Goal: Information Seeking & Learning: Check status

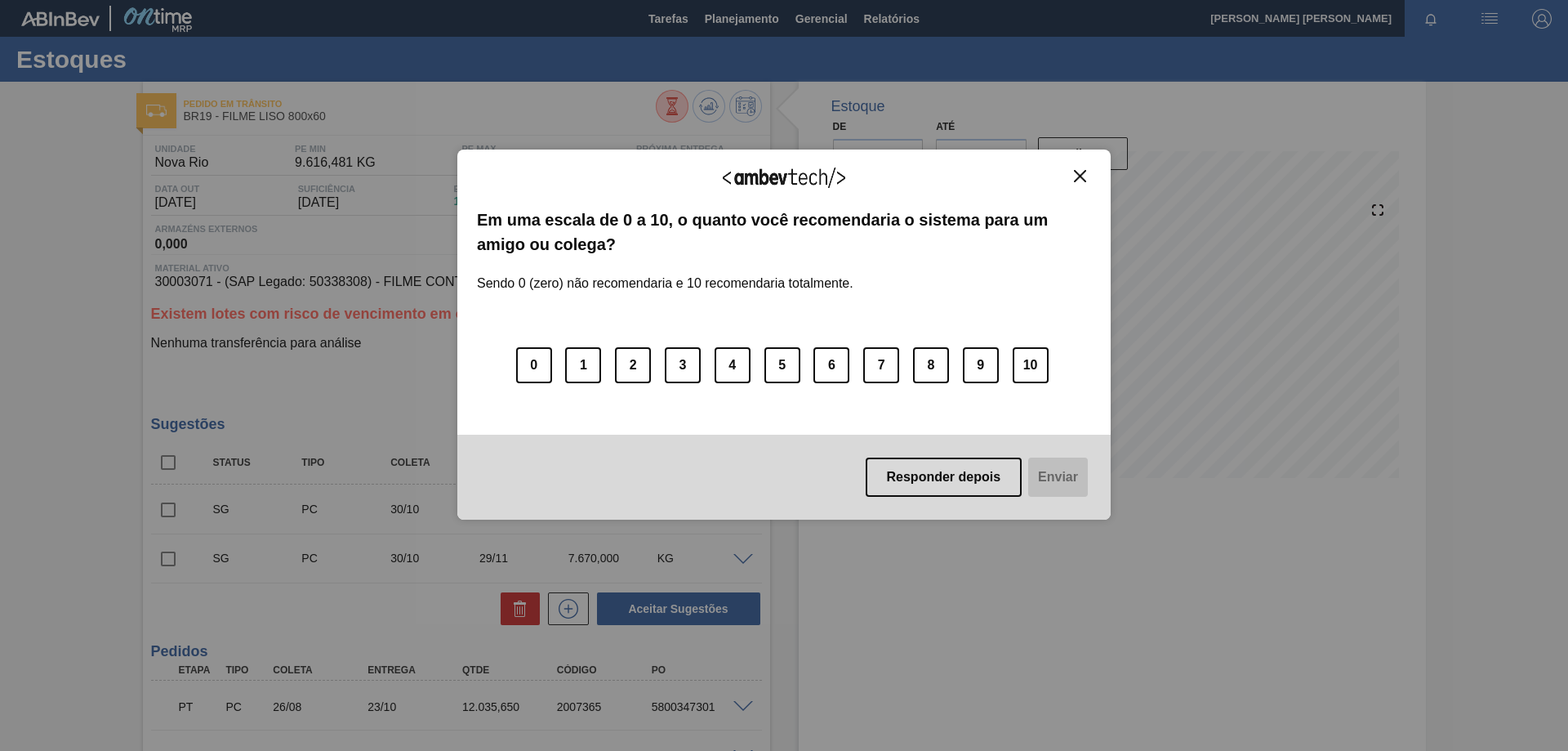
click at [1080, 166] on div "Agradecemos seu feedback! Em uma escala de 0 a 10, o quanto você recomendaria o…" at bounding box center [784, 335] width 653 height 371
click at [1083, 179] on img "Close" at bounding box center [1080, 176] width 12 height 12
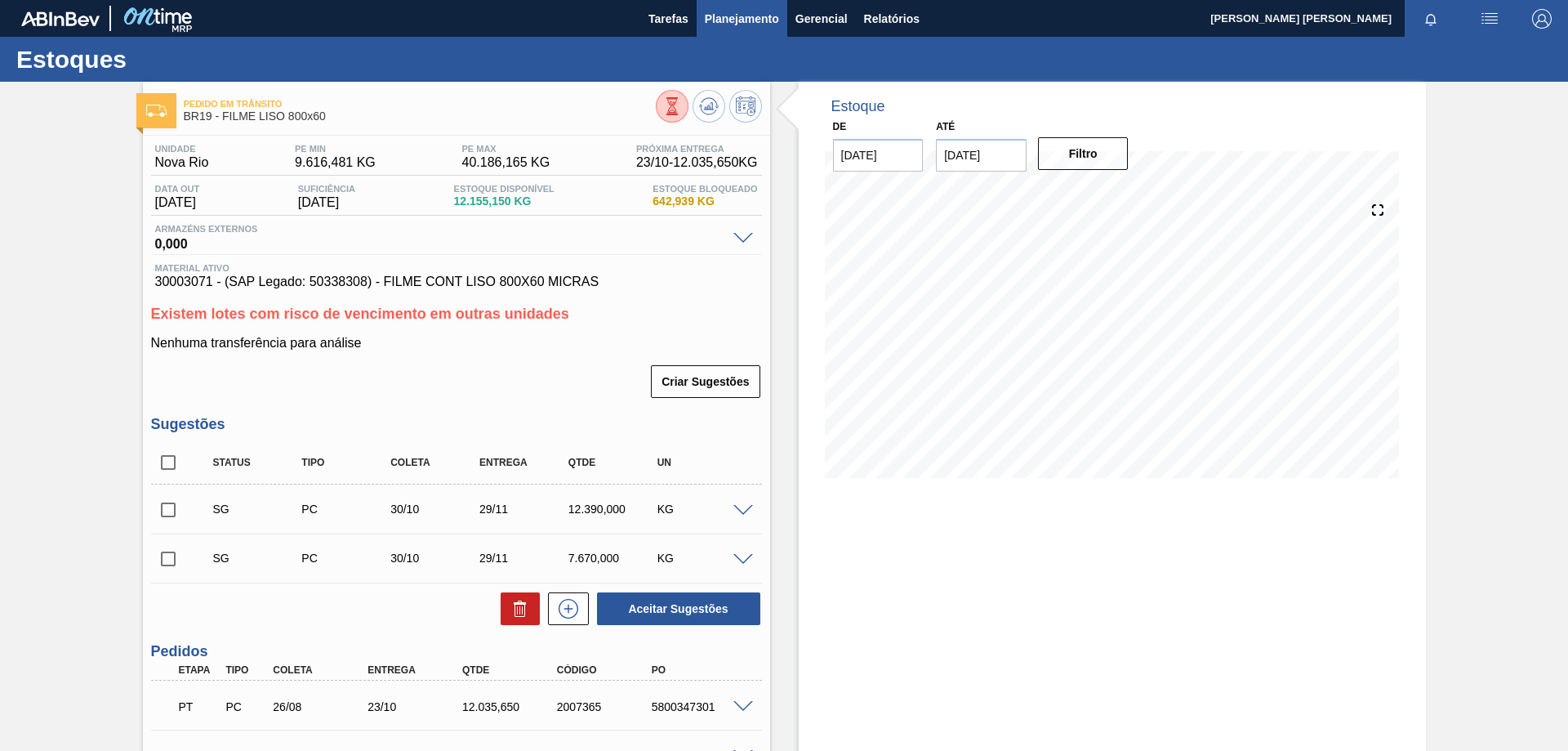
click at [751, 12] on span "Planejamento" at bounding box center [742, 18] width 74 height 19
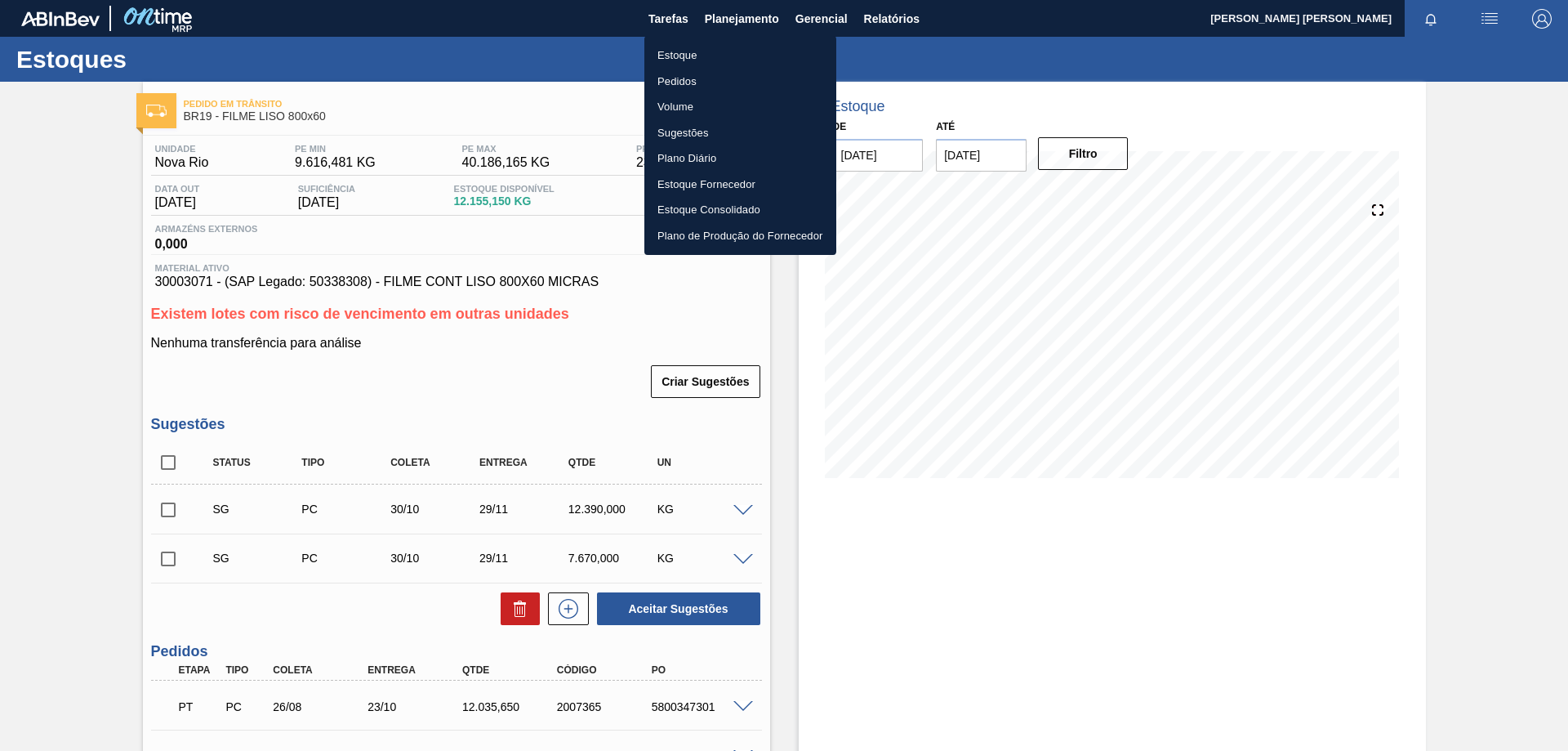
click at [701, 53] on li "Estoque" at bounding box center [741, 55] width 192 height 26
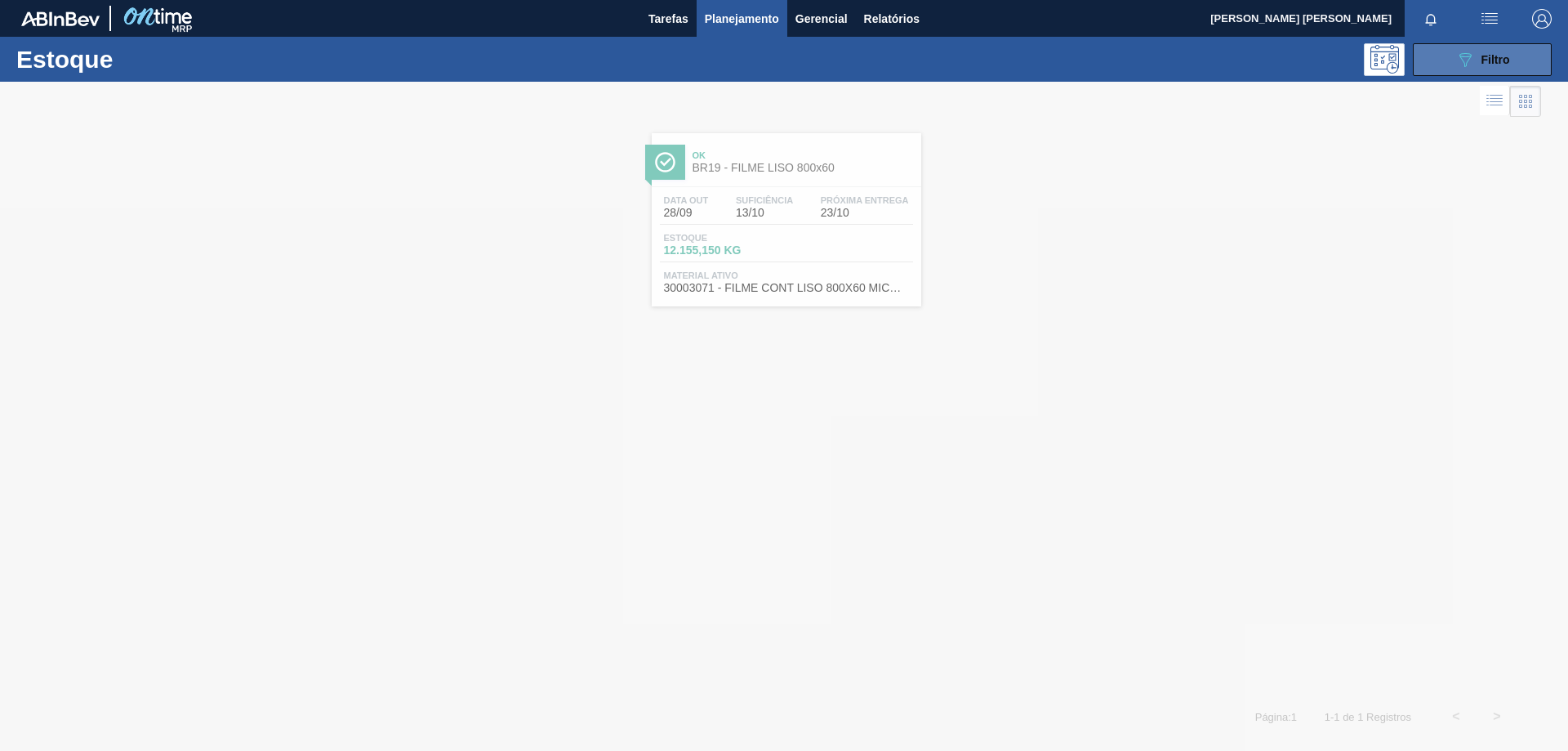
click at [1469, 67] on icon "089F7B8B-B2A5-4AFE-B5C0-19BA573D28AC" at bounding box center [1465, 59] width 19 height 19
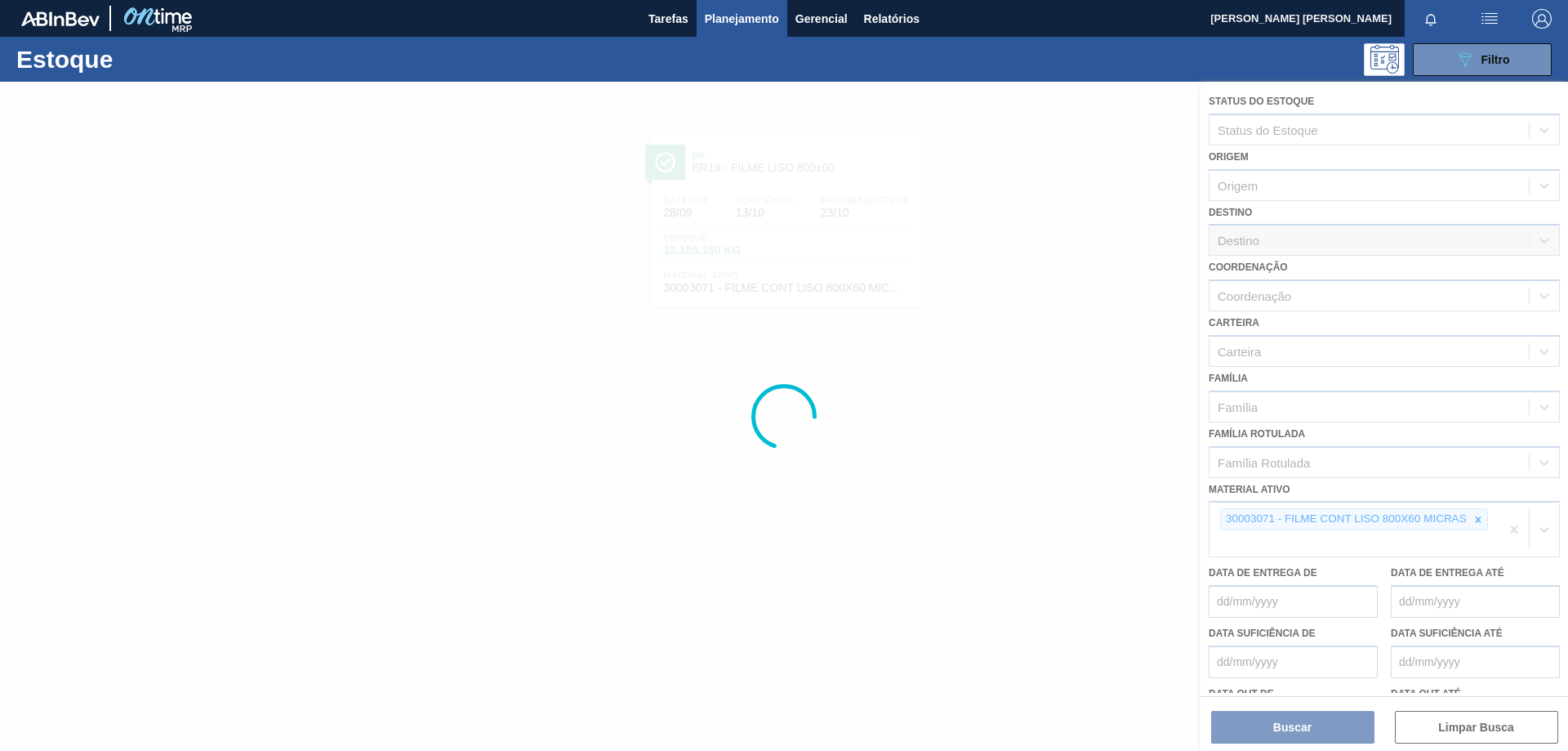
drag, startPoint x: 1477, startPoint y: 523, endPoint x: 1428, endPoint y: 527, distance: 49.2
click at [1476, 522] on div at bounding box center [784, 415] width 1568 height 669
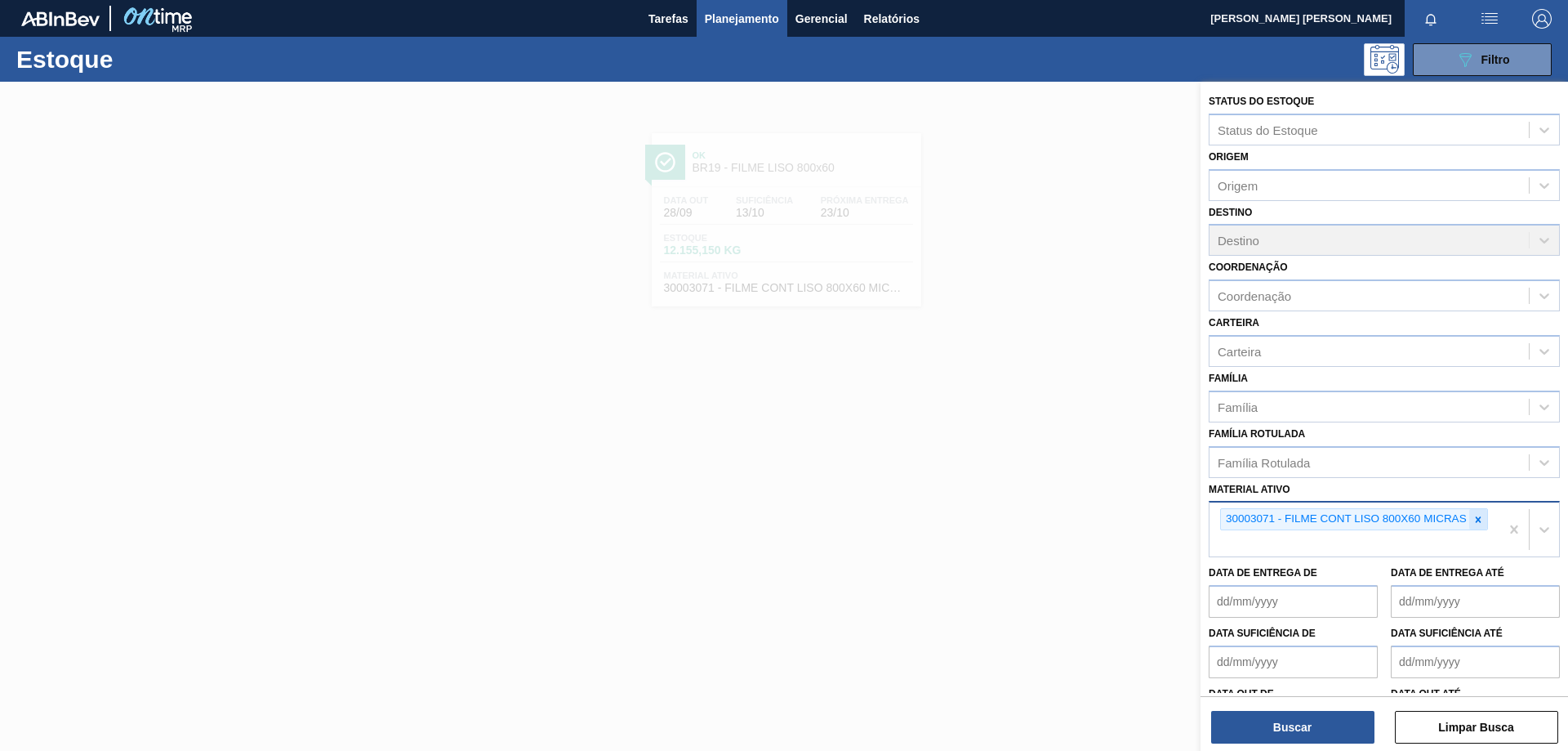
click at [1474, 518] on icon at bounding box center [1478, 519] width 11 height 11
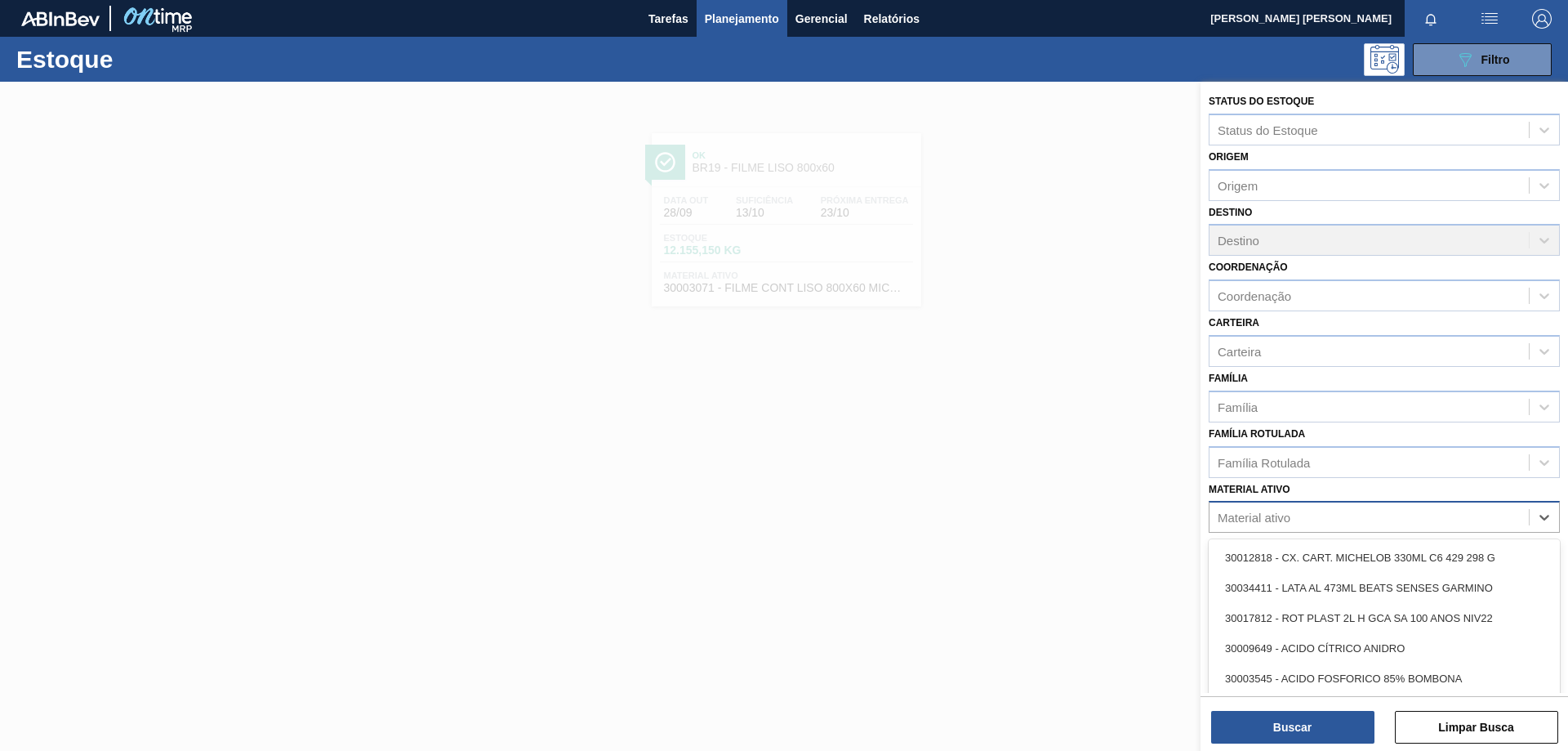
click at [1401, 520] on div "Material ativo" at bounding box center [1369, 518] width 319 height 24
paste ativo "30034619"
type ativo "30034619"
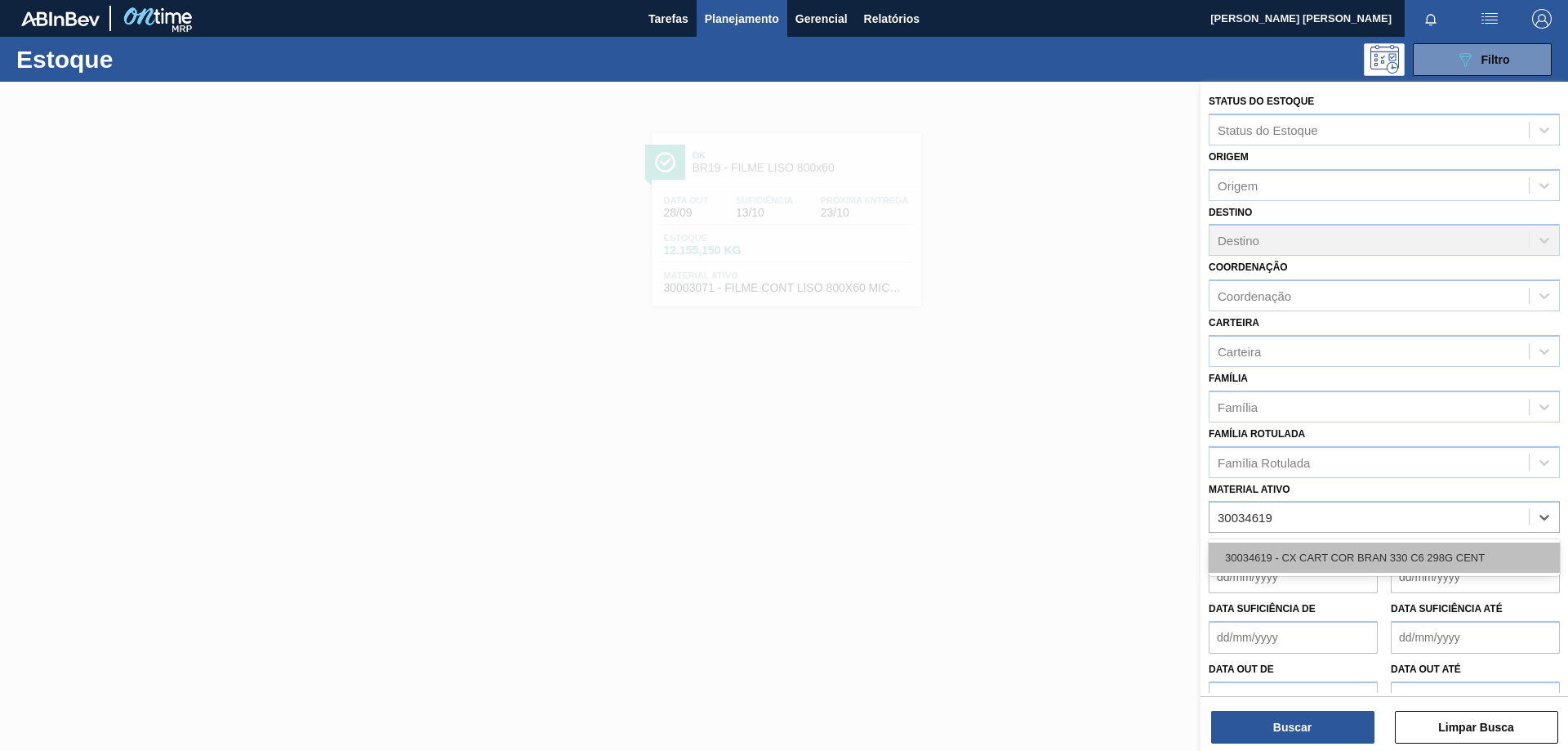
click at [1364, 558] on div "30034619 - CX CART COR BRAN 330 C6 298G CENT" at bounding box center [1385, 557] width 352 height 31
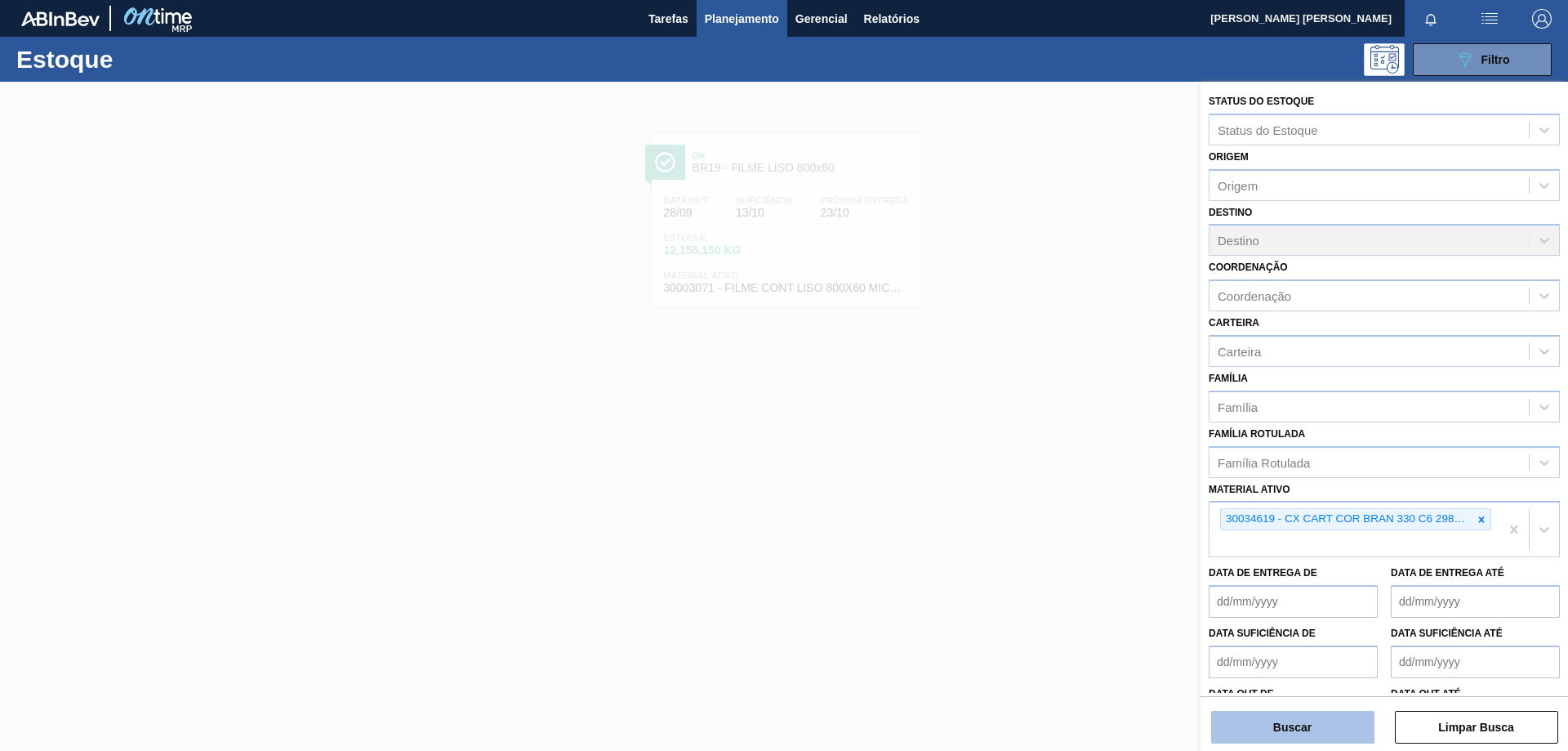
click at [1316, 720] on button "Buscar" at bounding box center [1293, 726] width 164 height 32
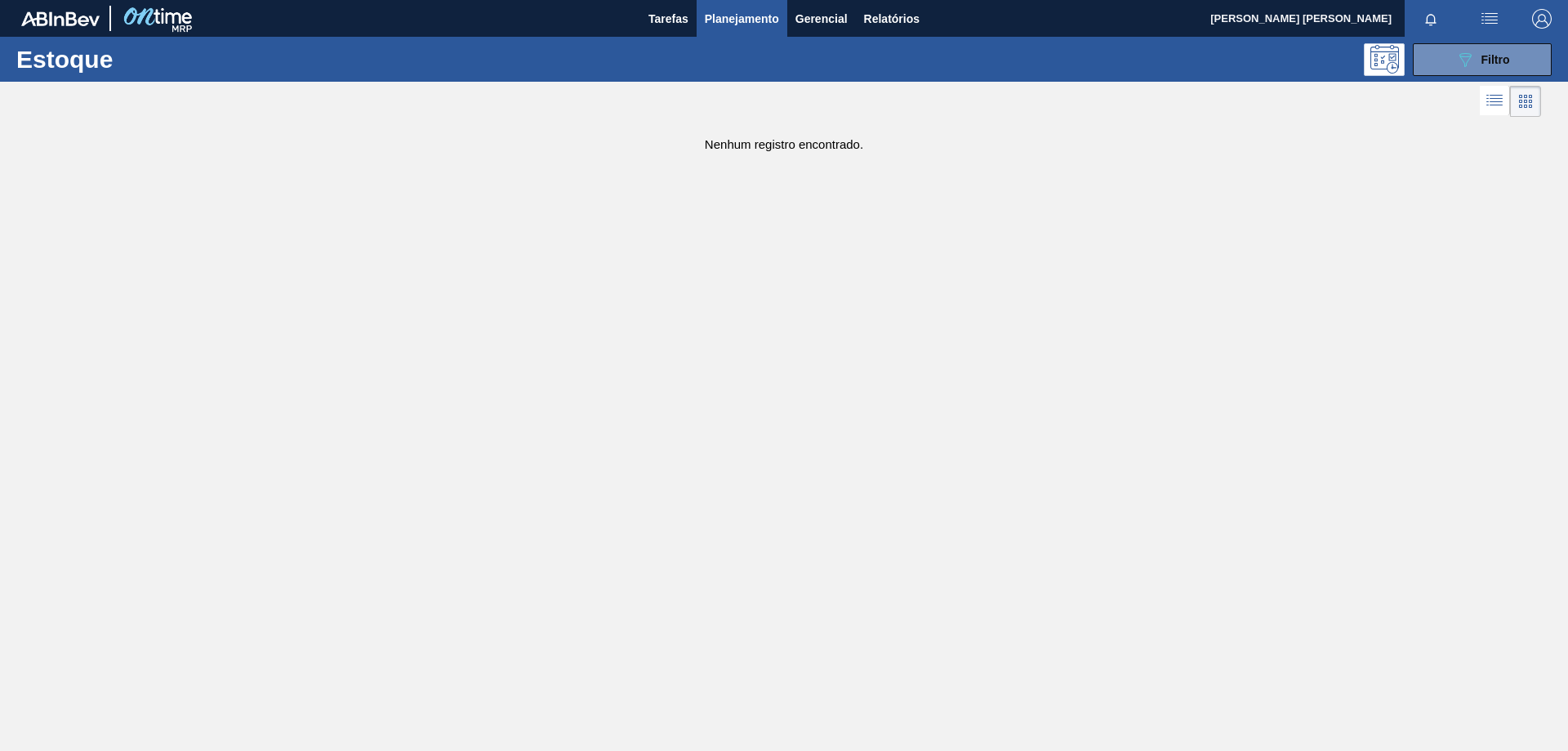
drag, startPoint x: 1471, startPoint y: 63, endPoint x: 1491, endPoint y: 95, distance: 37.7
click at [1477, 70] on button "089F7B8B-B2A5-4AFE-B5C0-19BA573D28AC Filtro" at bounding box center [1483, 59] width 139 height 32
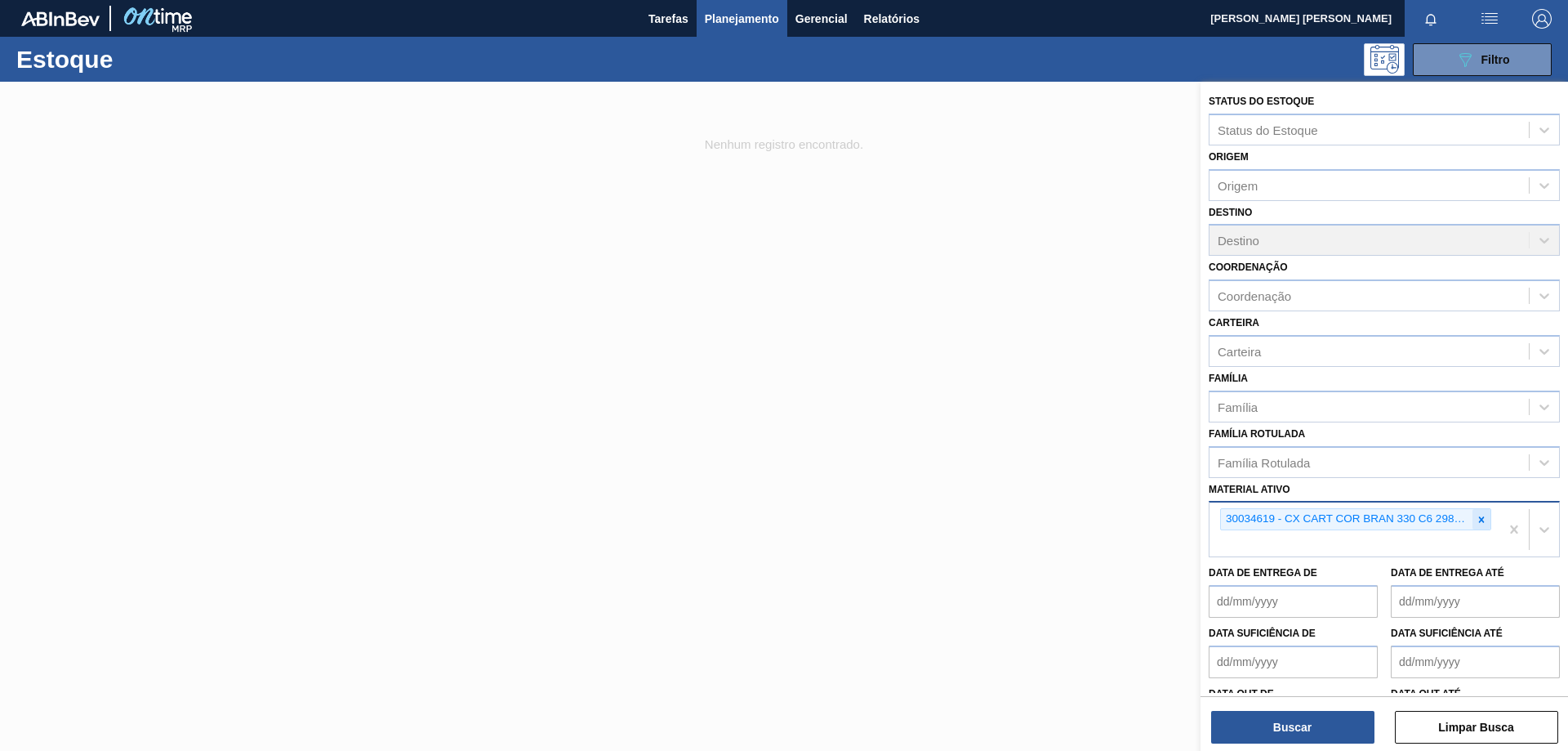
click at [1480, 520] on icon at bounding box center [1482, 519] width 6 height 6
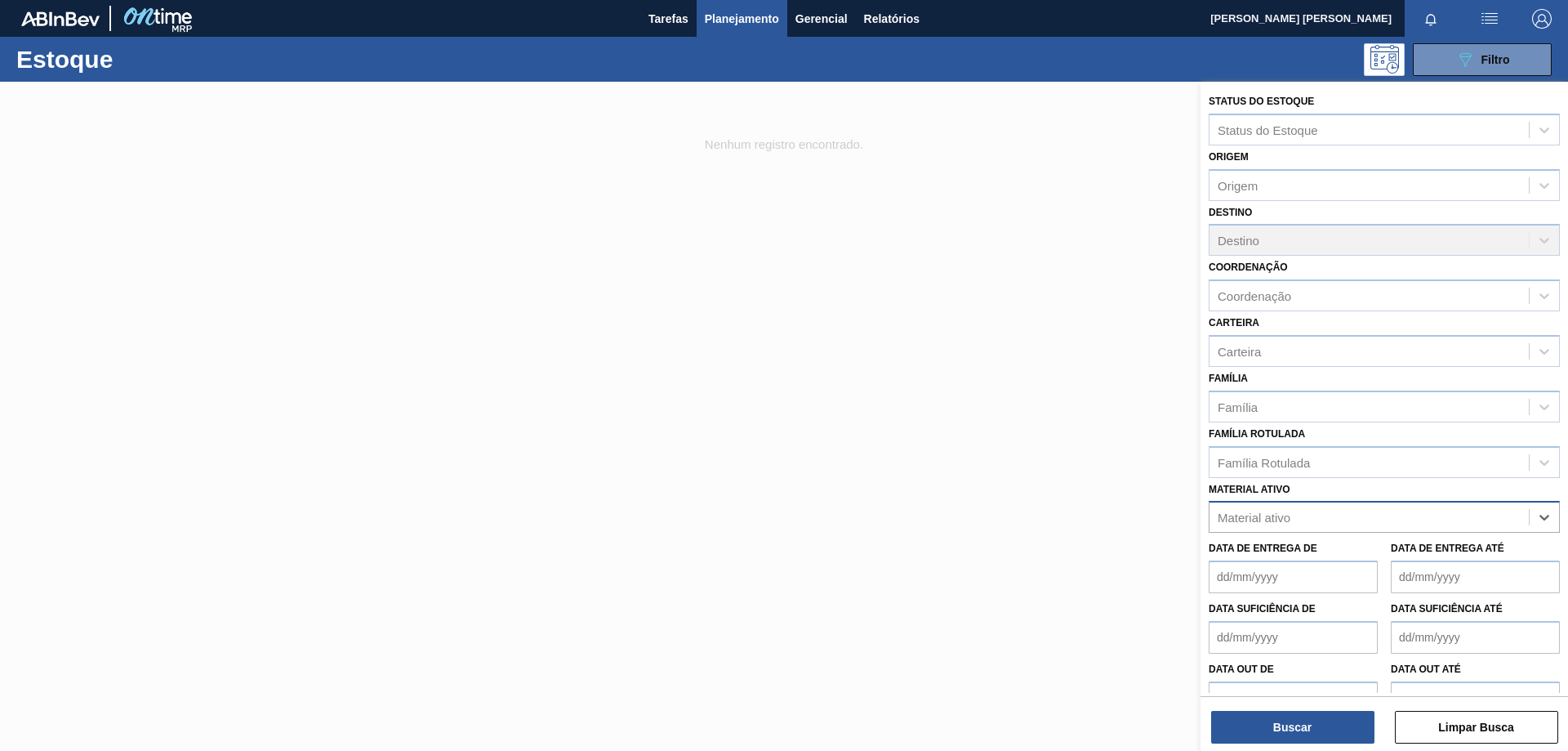
paste ativo "30033650"
type ativo "30033650"
drag, startPoint x: 1451, startPoint y: 551, endPoint x: 1432, endPoint y: 581, distance: 35.5
click at [1450, 554] on div "30033650 - CX CARTAO CORONA 330 C6 NIV24" at bounding box center [1385, 557] width 352 height 31
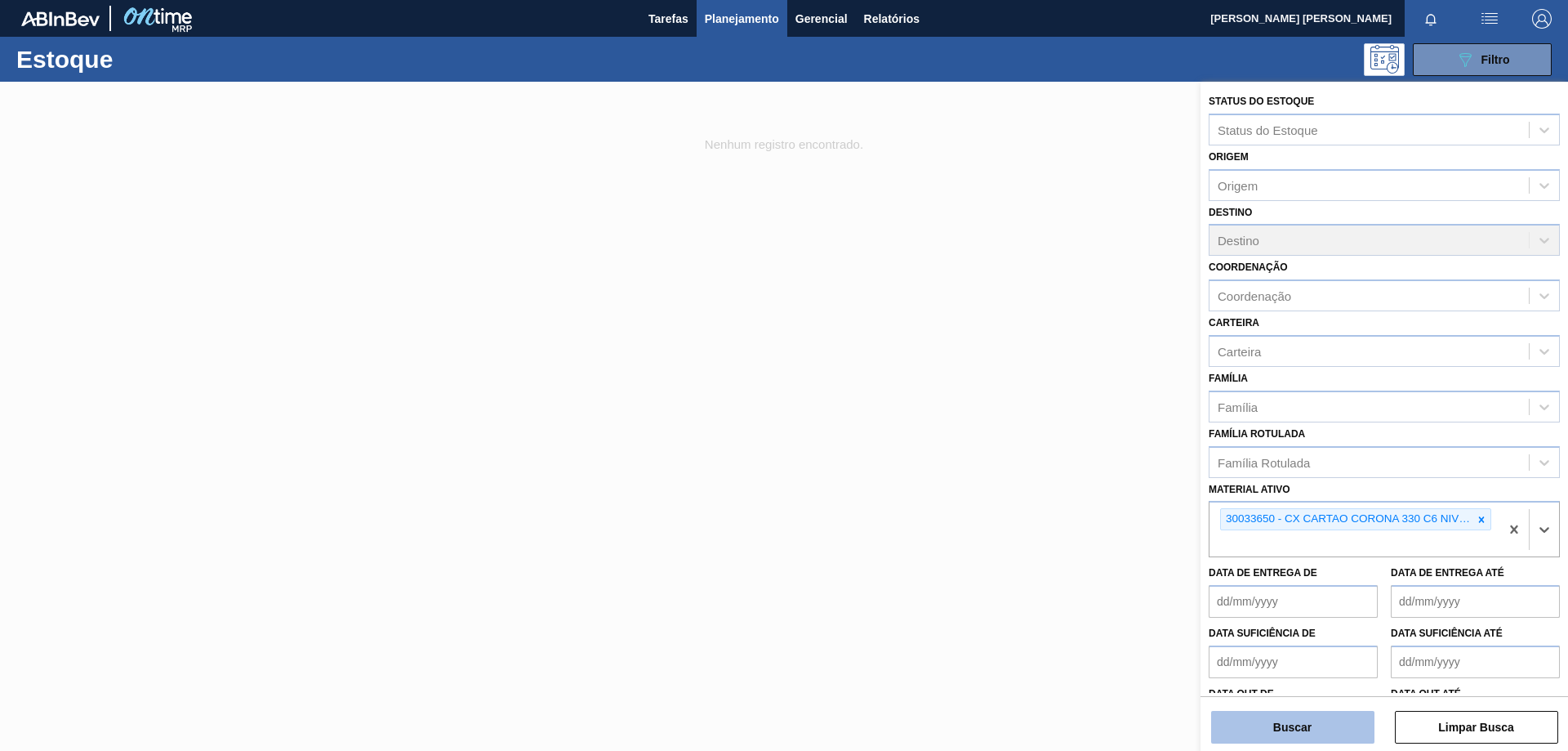
click at [1301, 720] on button "Buscar" at bounding box center [1293, 726] width 164 height 32
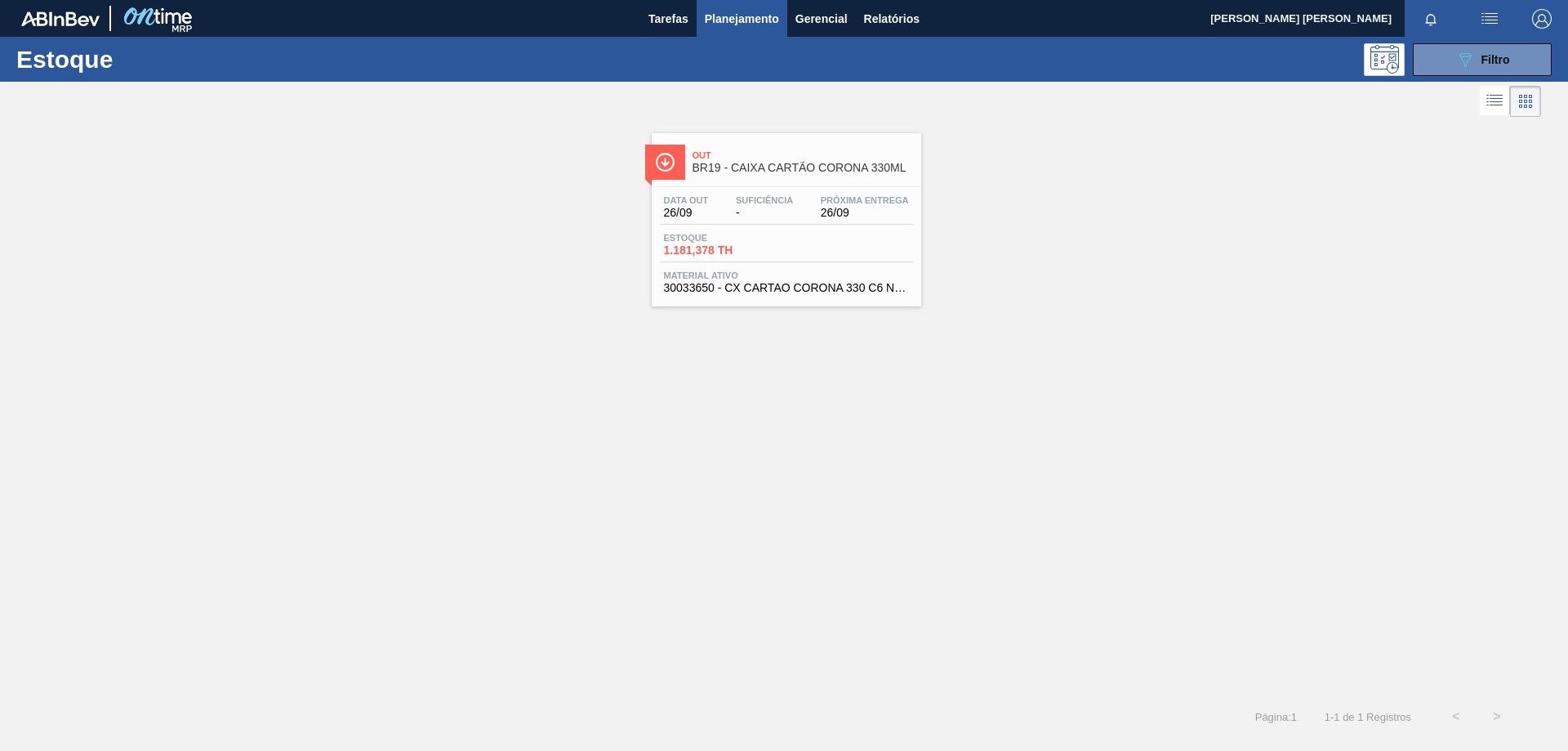
click at [784, 200] on span "Suficiência" at bounding box center [765, 200] width 57 height 10
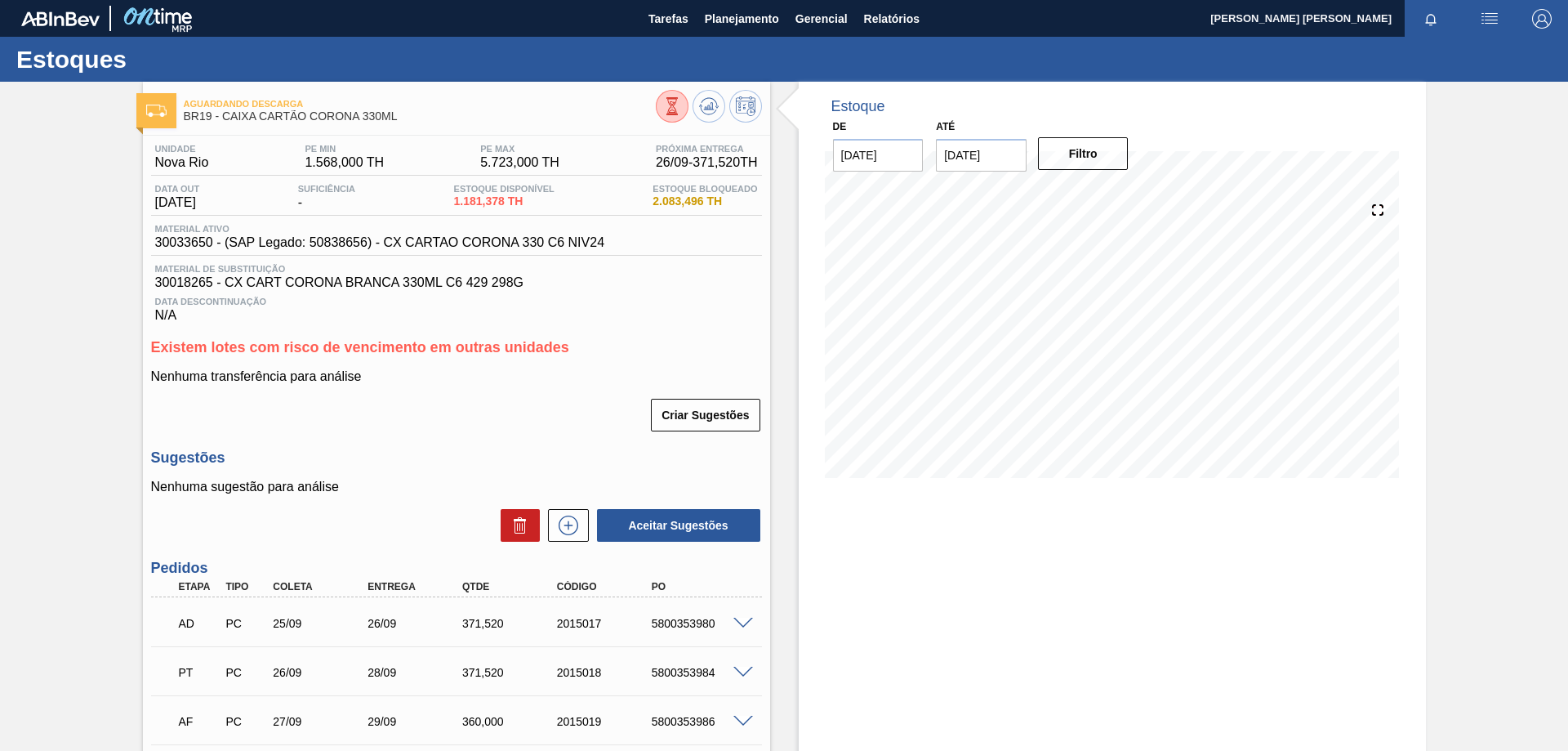
click at [664, 110] on icon at bounding box center [672, 105] width 18 height 18
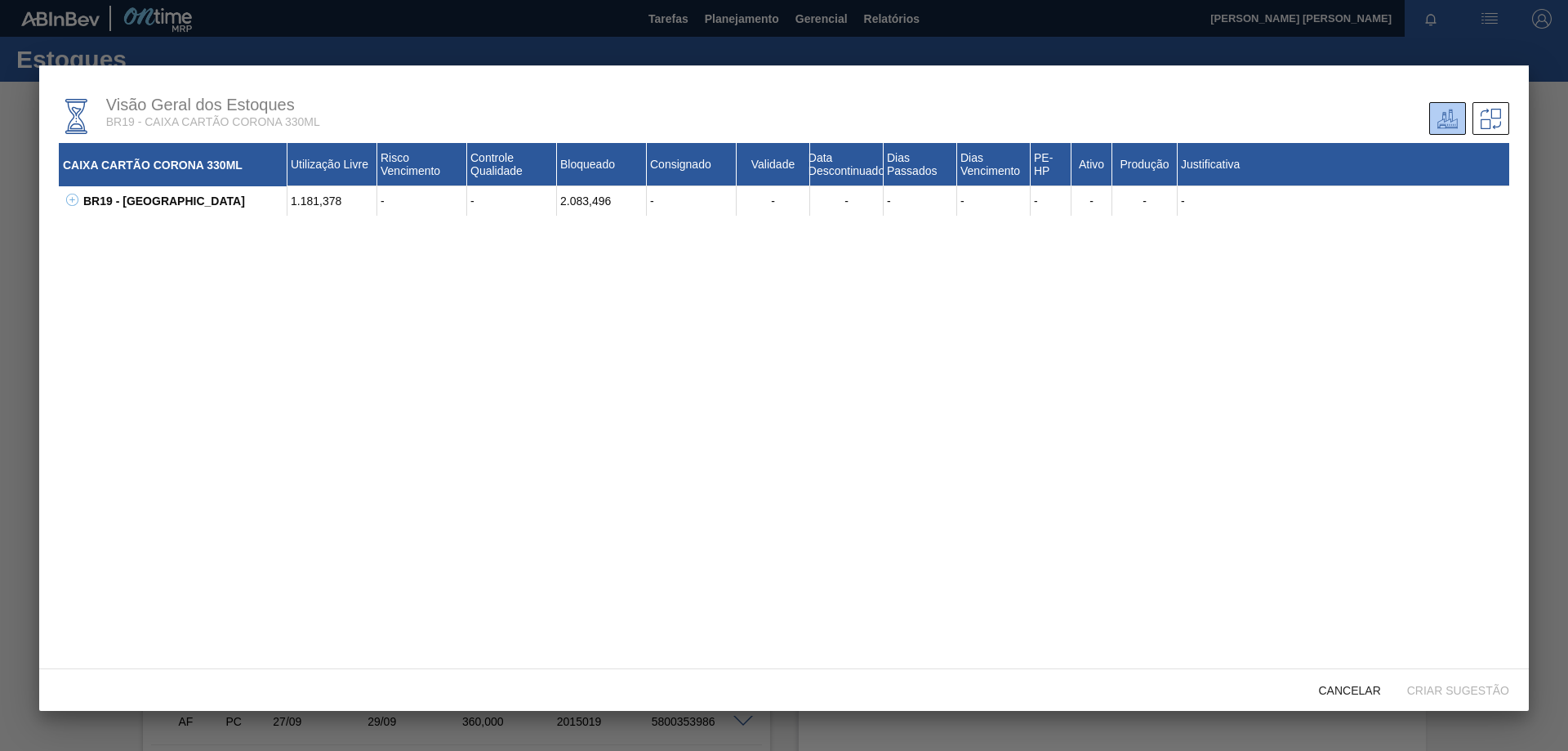
click at [67, 197] on icon at bounding box center [72, 199] width 12 height 12
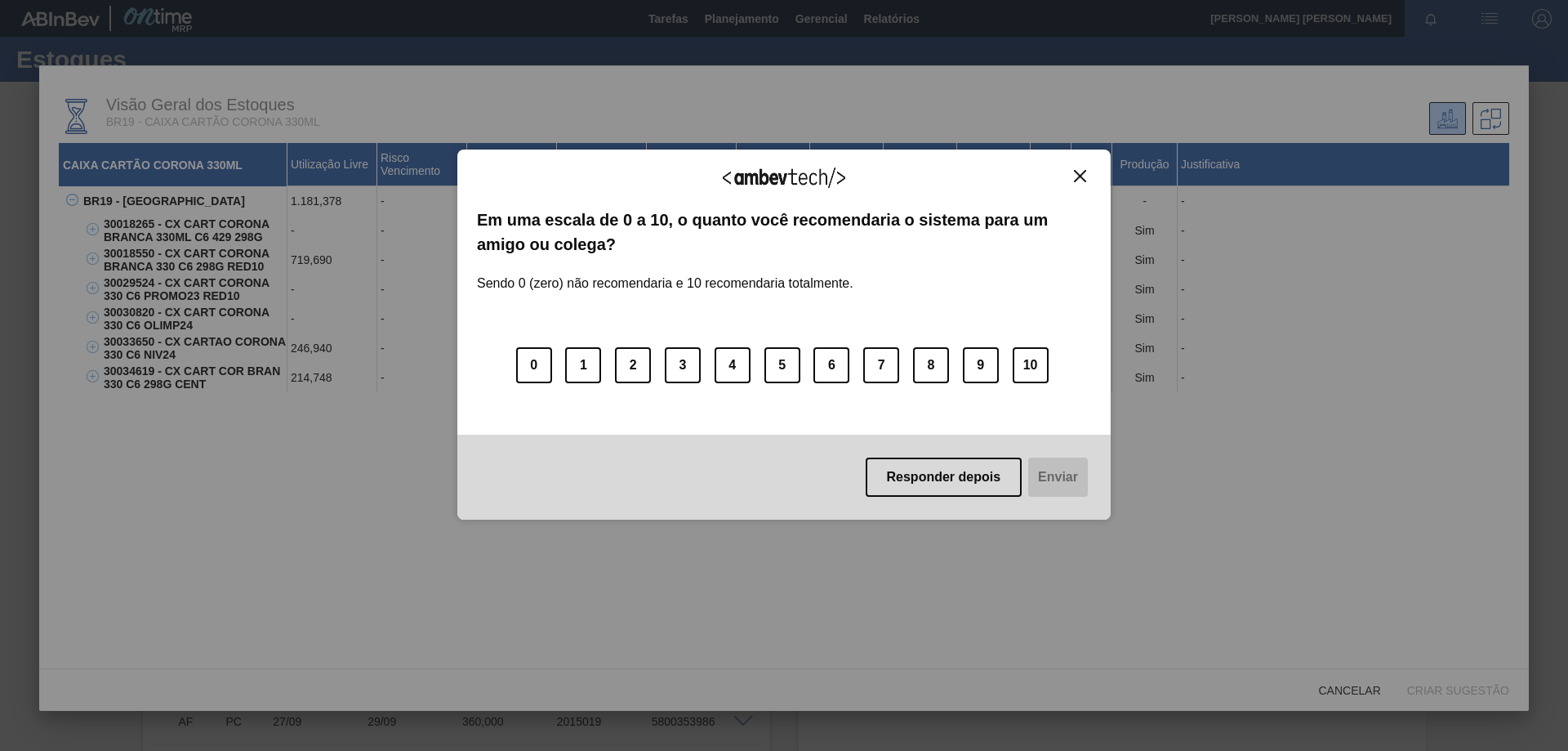
drag, startPoint x: 1073, startPoint y: 179, endPoint x: 919, endPoint y: 179, distance: 154.0
click at [1073, 179] on button "Close" at bounding box center [1080, 176] width 22 height 14
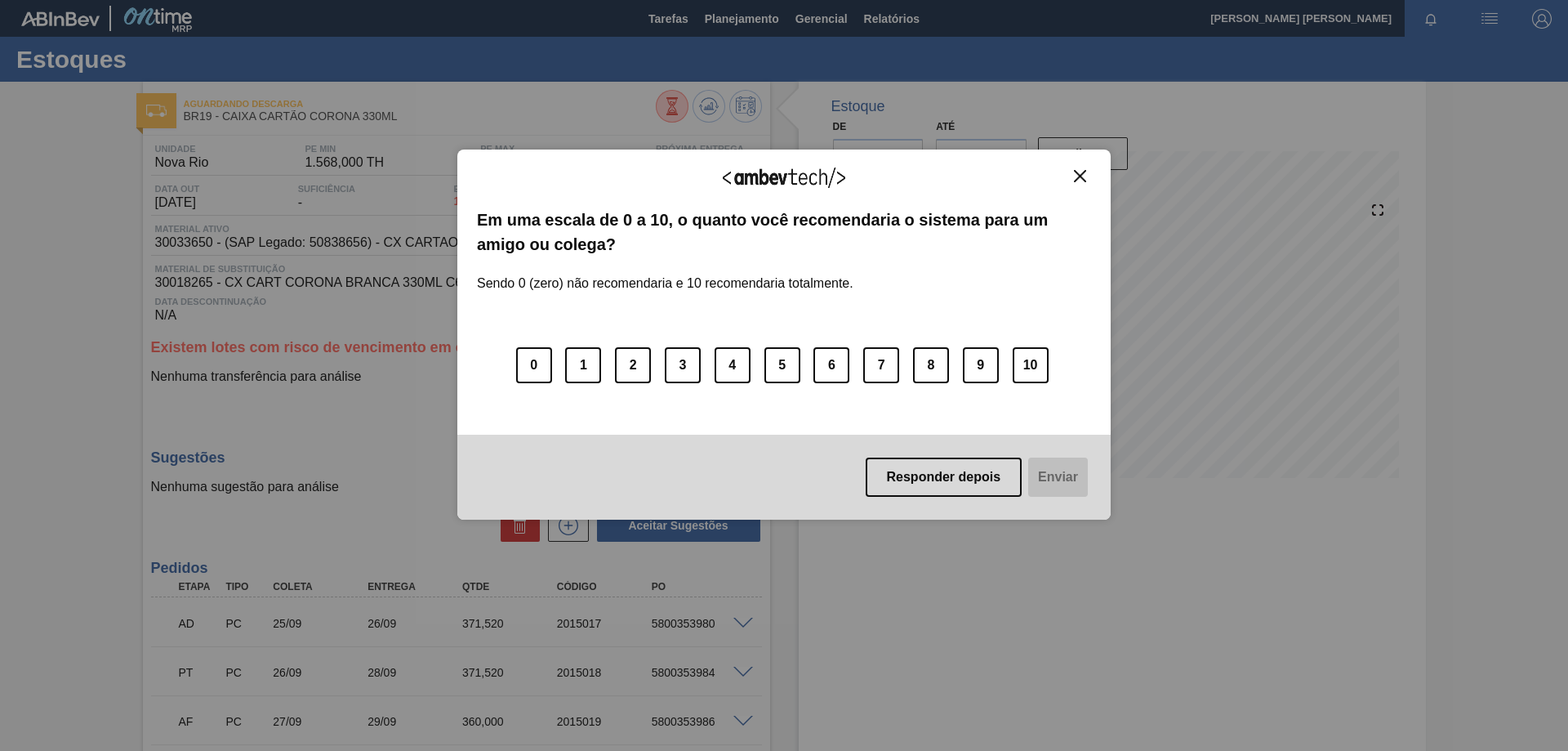
click at [1085, 164] on div "Agradecemos seu feedback! Em uma escala de 0 a 10, o quanto você recomendaria o…" at bounding box center [784, 335] width 653 height 371
click at [1081, 179] on img "Close" at bounding box center [1080, 176] width 12 height 12
